Goal: Information Seeking & Learning: Learn about a topic

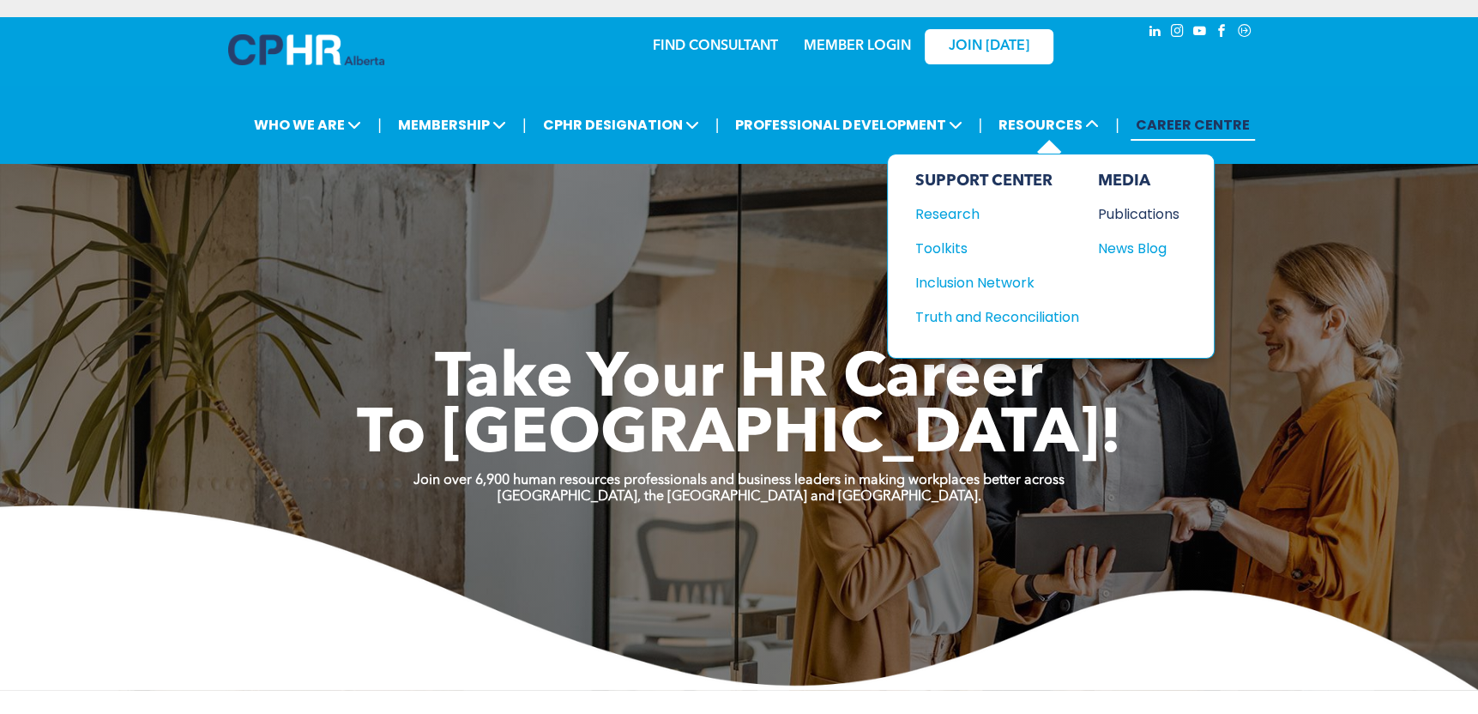
click at [1136, 208] on div "Publications" at bounding box center [1135, 213] width 74 height 21
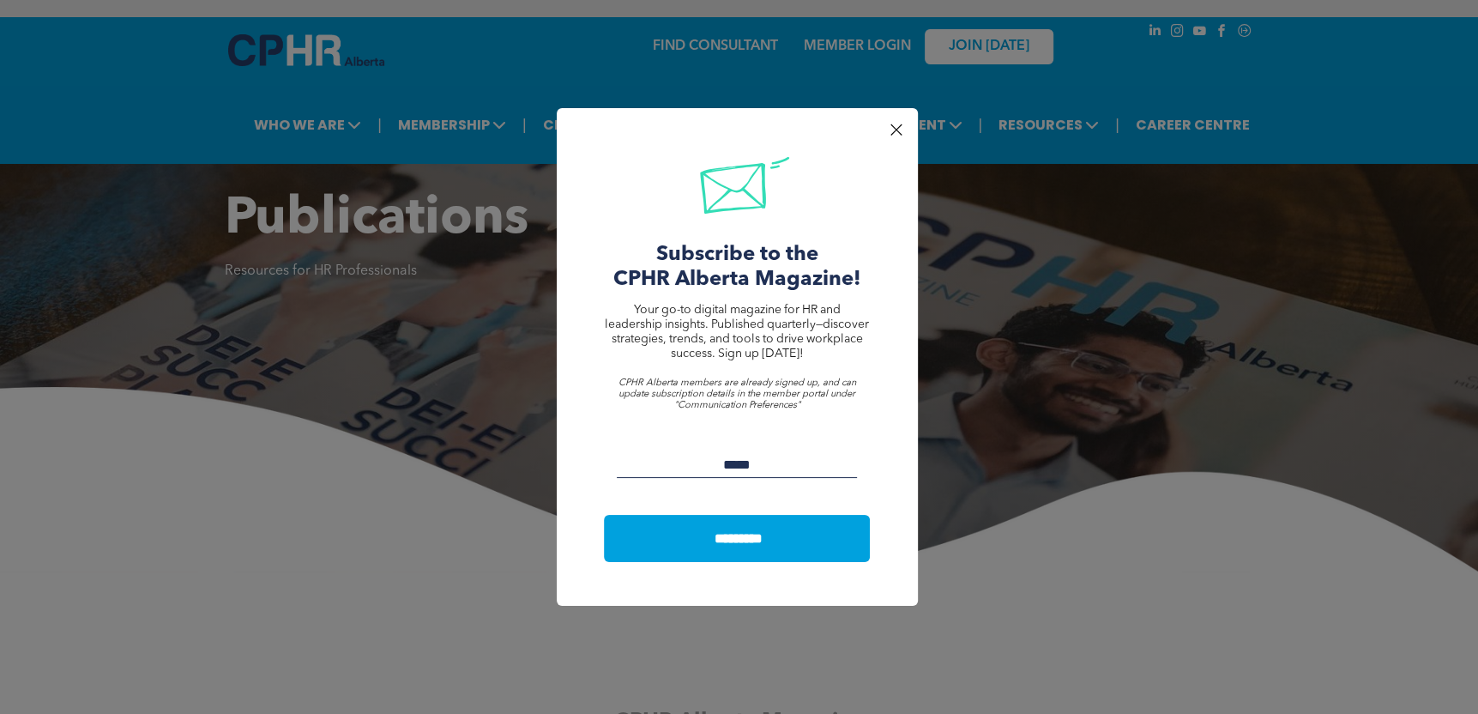
click at [891, 131] on div at bounding box center [895, 129] width 23 height 23
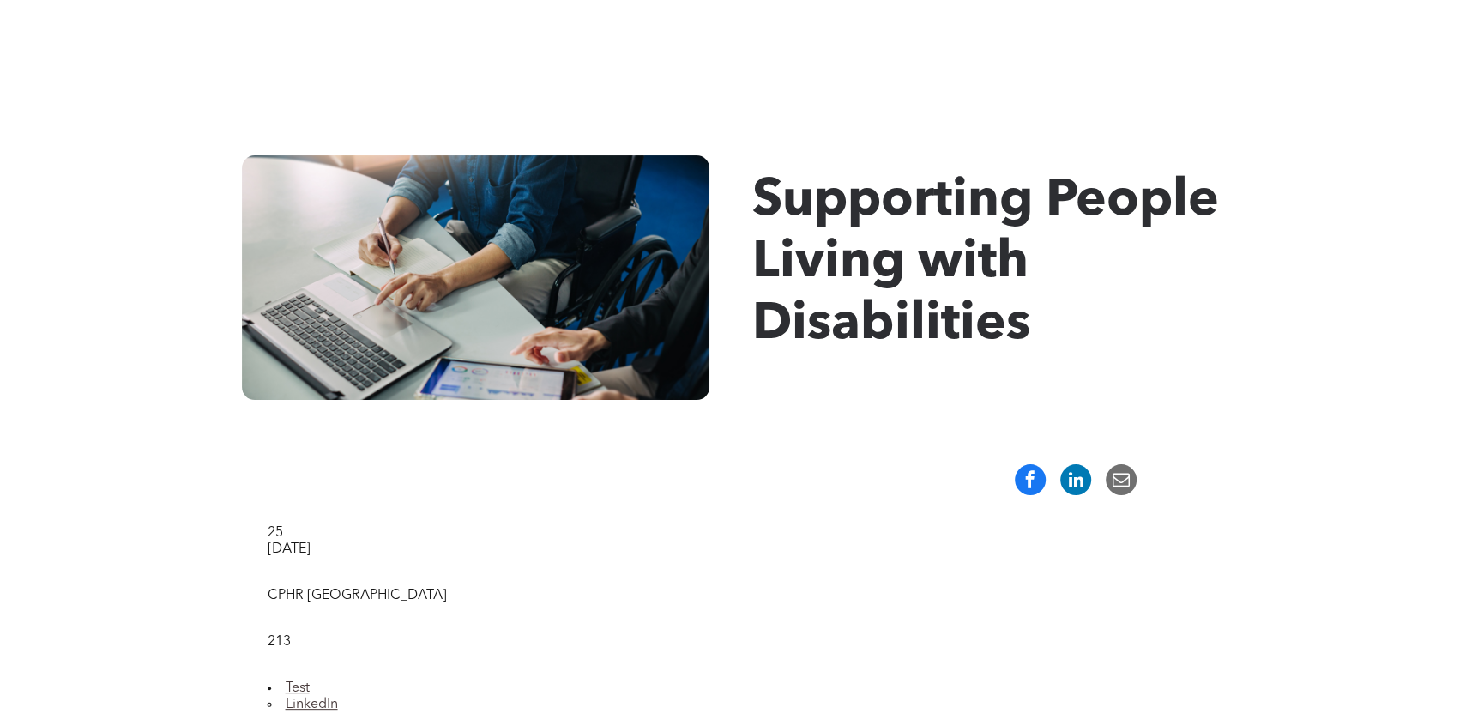
scroll to position [429, 0]
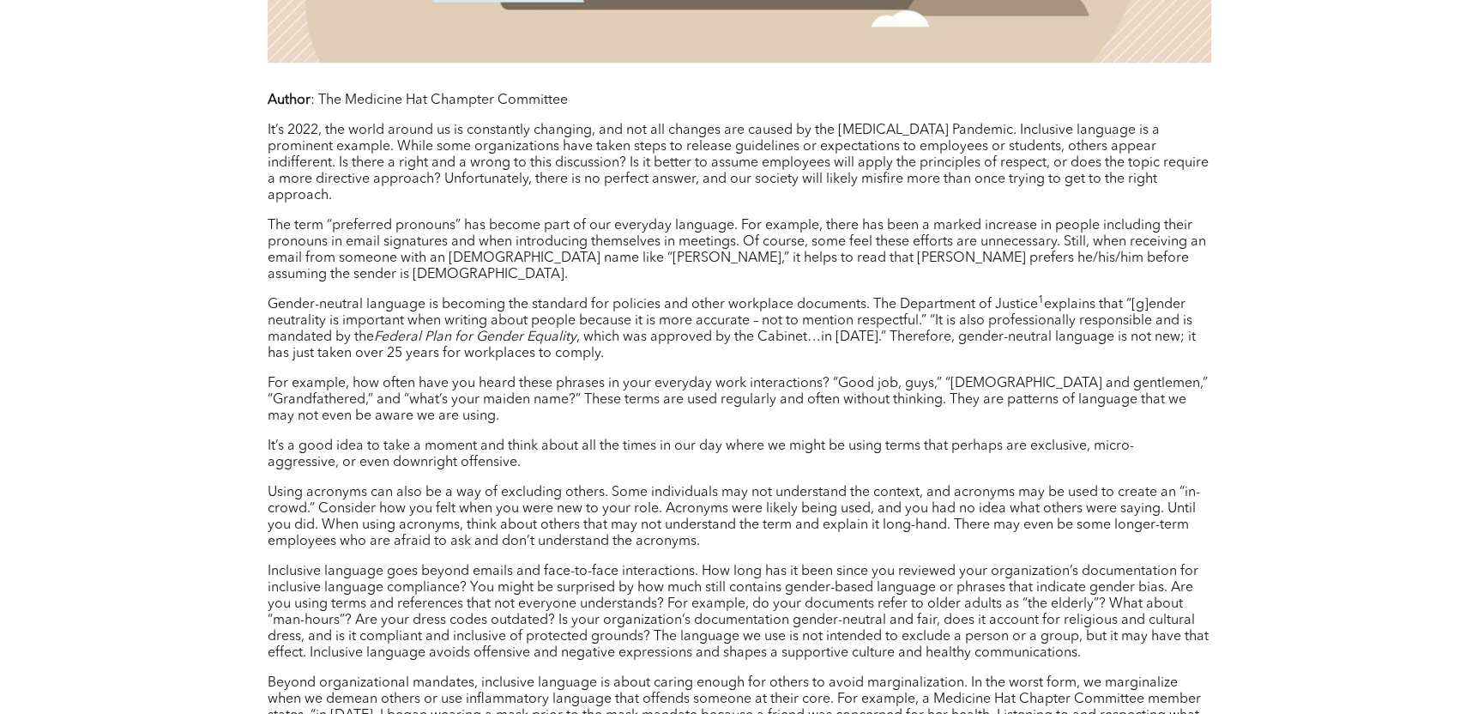
scroll to position [1372, 0]
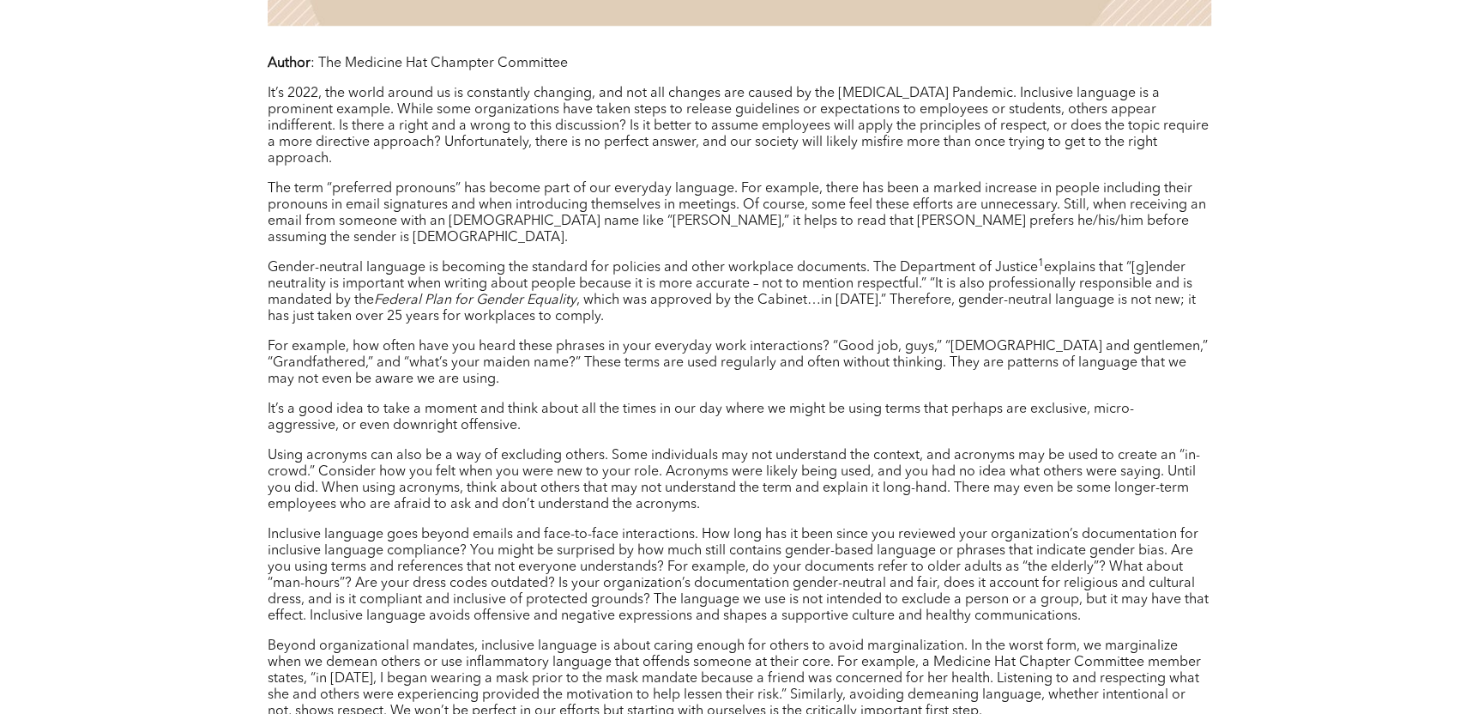
drag, startPoint x: 316, startPoint y: 211, endPoint x: 382, endPoint y: 59, distance: 165.5
click at [316, 210] on p "The term “preferred pronouns” has become part of our everyday language. For exa…" at bounding box center [739, 213] width 943 height 65
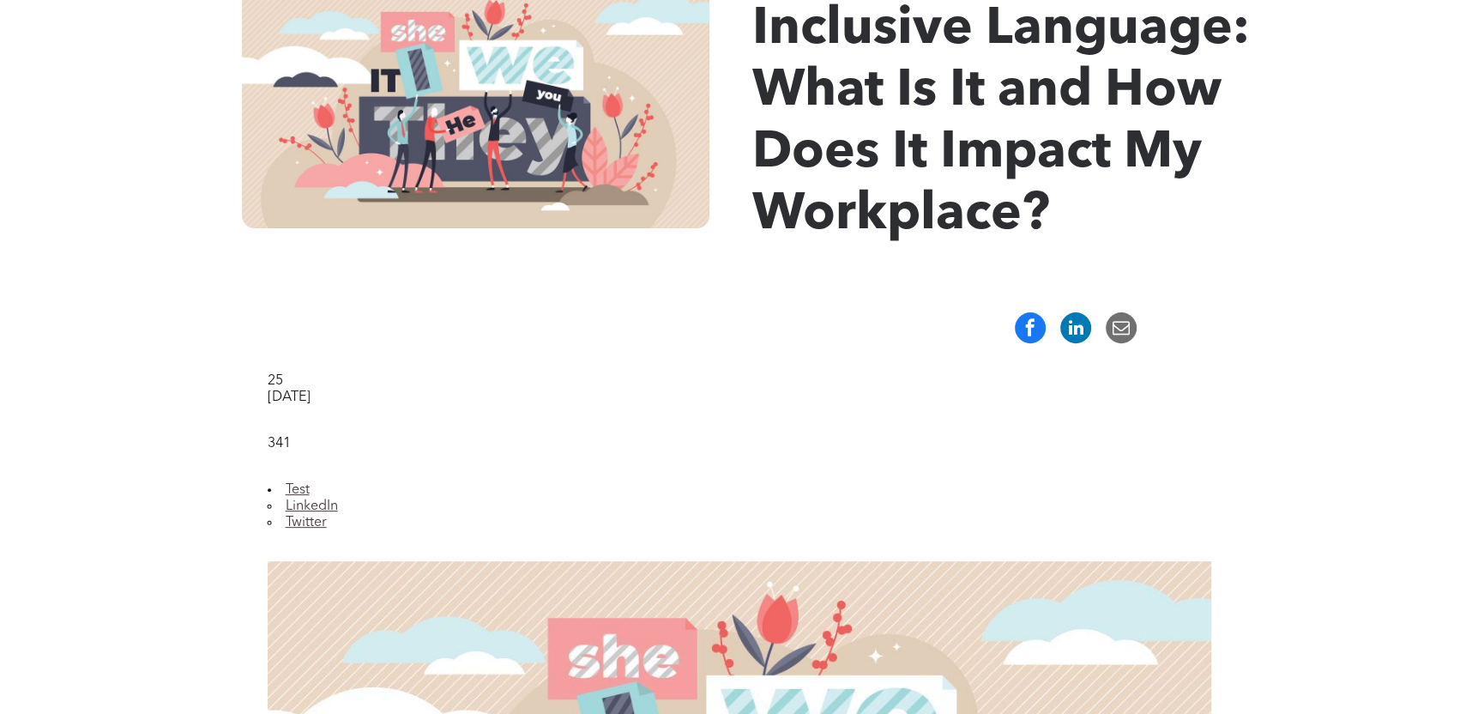
scroll to position [86, 0]
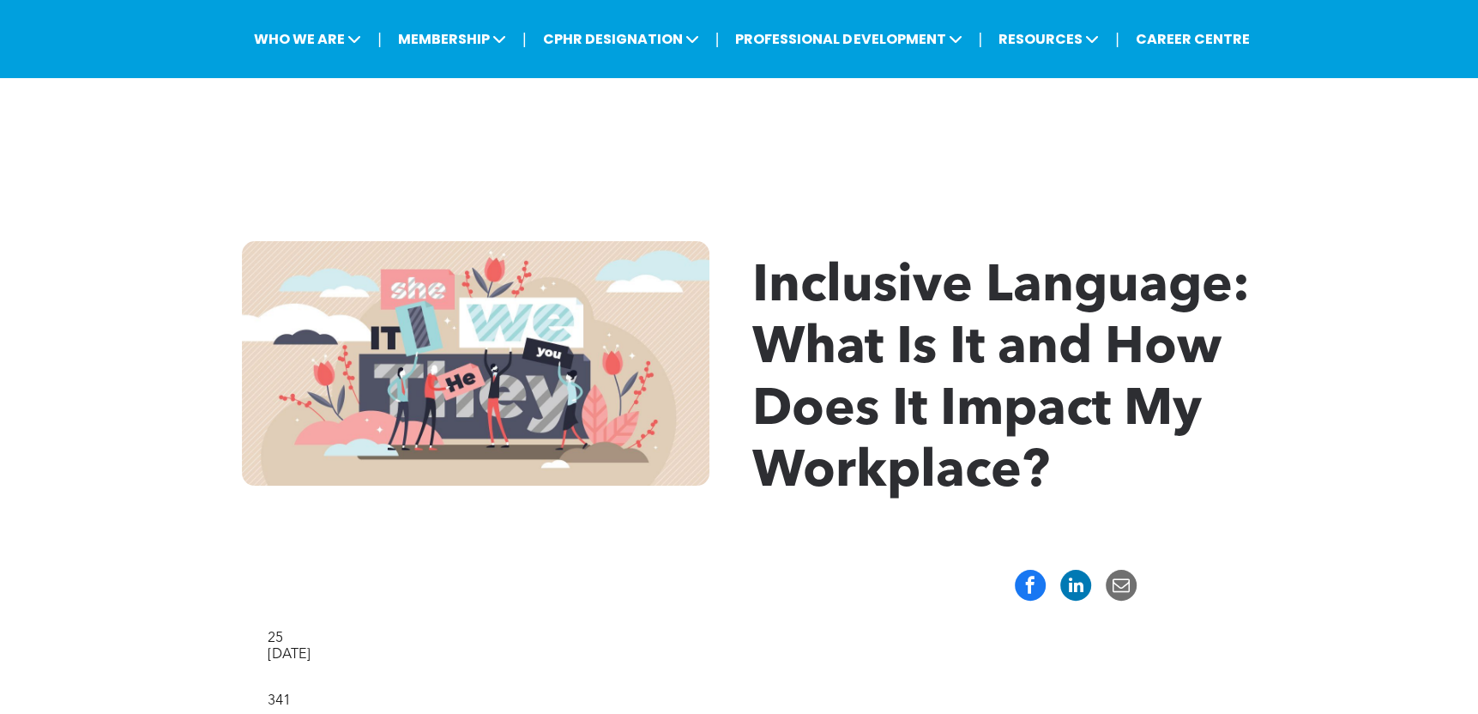
click at [912, 442] on span "Inclusive Language: What Is It and How Does It Impact My Workplace?" at bounding box center [1000, 380] width 497 height 237
click at [1205, 203] on div "Inclusive Language: What Is It and How Does It Impact My Workplace?" at bounding box center [739, 373] width 1478 height 367
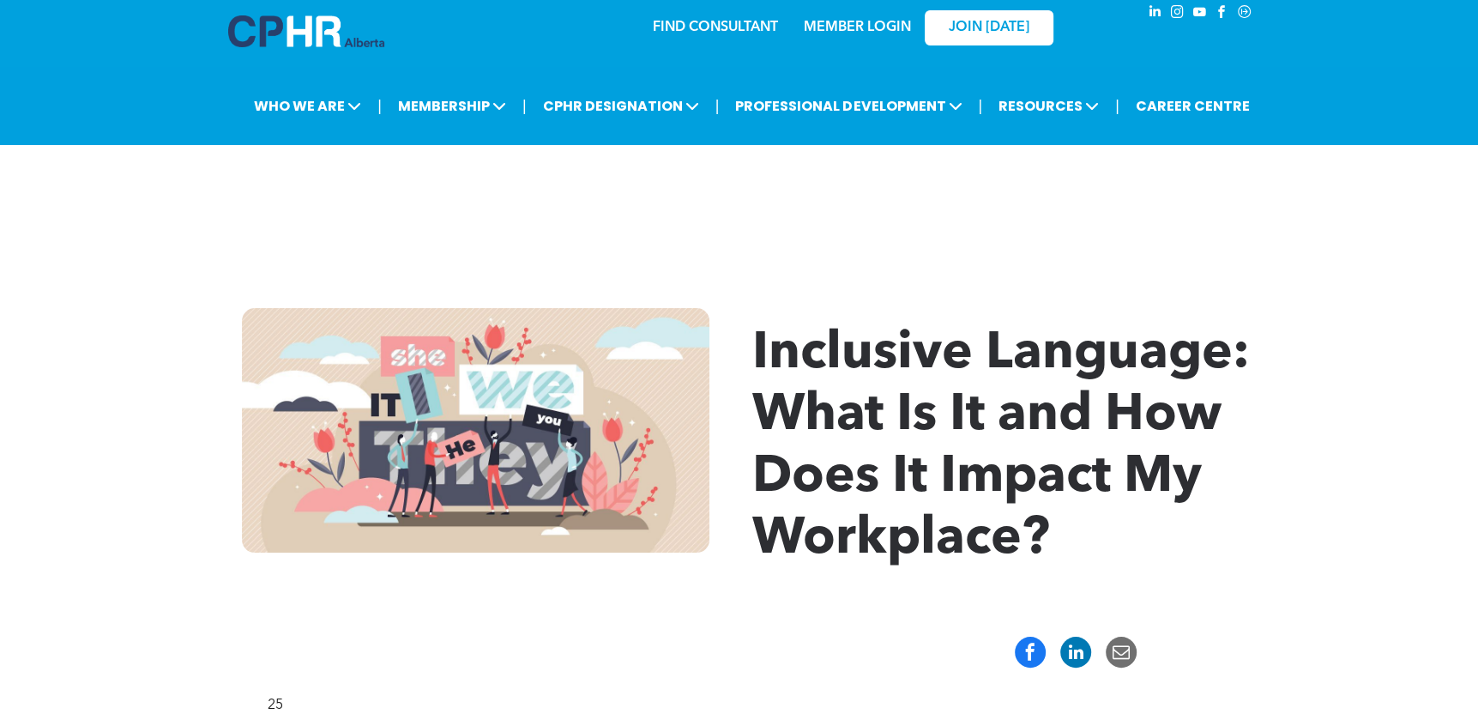
scroll to position [0, 0]
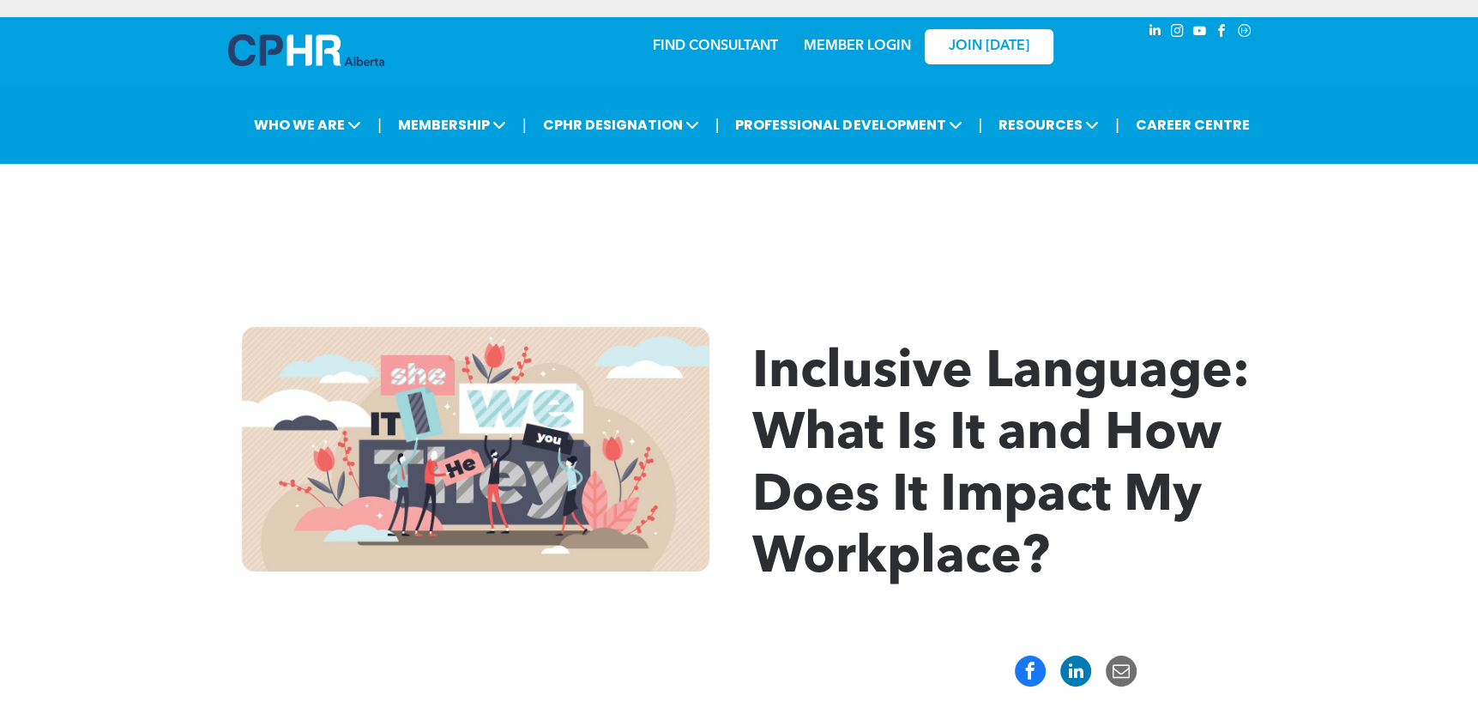
click at [939, 250] on div at bounding box center [739, 220] width 1029 height 86
